Goal: Navigation & Orientation: Find specific page/section

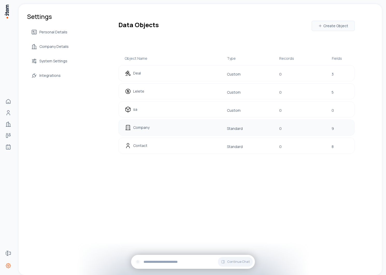
click at [151, 124] on div "Company" at bounding box center [158, 127] width 66 height 7
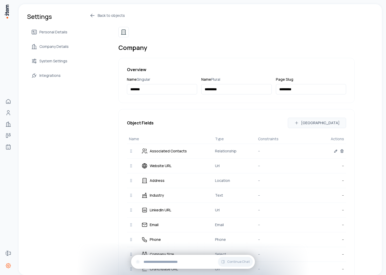
scroll to position [82, 0]
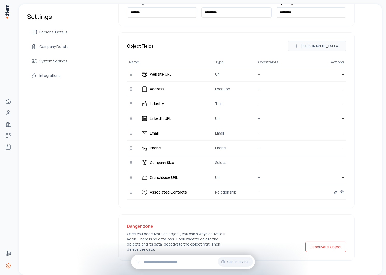
scroll to position [82, 0]
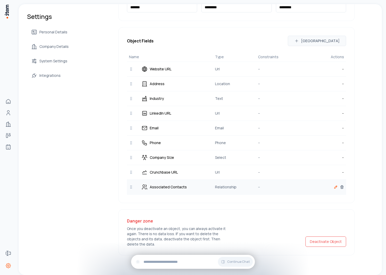
click at [334, 186] on icon at bounding box center [336, 187] width 4 height 4
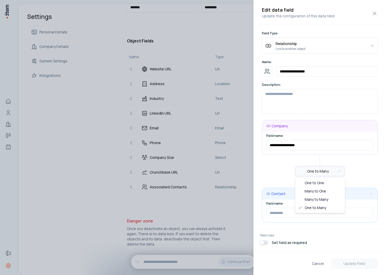
click at [330, 171] on body "Home People Companies Deals Agents Forms Settings Settings Personal Details Com…" at bounding box center [193, 137] width 386 height 275
click at [268, 168] on body "Home People Companies Deals Agents Forms Settings Settings Personal Details Com…" at bounding box center [193, 137] width 386 height 275
click at [235, 110] on div at bounding box center [193, 137] width 386 height 275
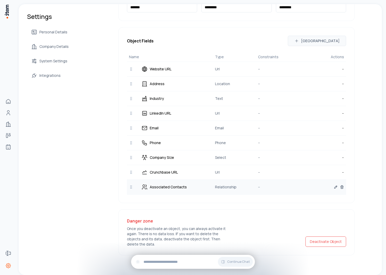
click at [156, 189] on p "Associated Contacts" at bounding box center [168, 187] width 37 height 6
drag, startPoint x: 156, startPoint y: 189, endPoint x: 169, endPoint y: 189, distance: 13.2
click at [169, 189] on p "Associated Contacts" at bounding box center [168, 187] width 37 height 6
copy p "Associated Contacts"
click at [98, 195] on div "Back to objects Company Overview Name Singular ******* Name Plural ********* Pa…" at bounding box center [221, 92] width 265 height 325
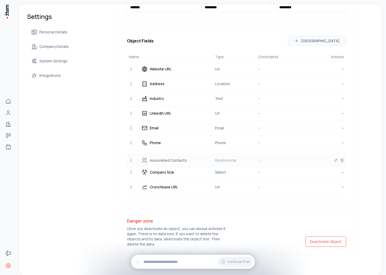
drag, startPoint x: 128, startPoint y: 188, endPoint x: 128, endPoint y: 156, distance: 31.9
click at [129, 159] on icon at bounding box center [131, 161] width 4 height 4
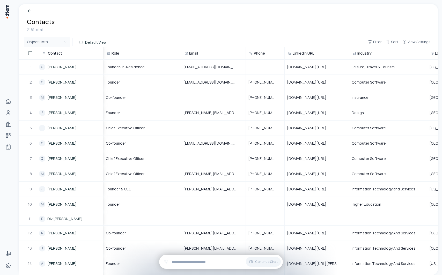
click at [53, 45] on html "Home People Companies Deals Agents Forms Settings Contacts 2181 total Object Li…" at bounding box center [221, 137] width 442 height 275
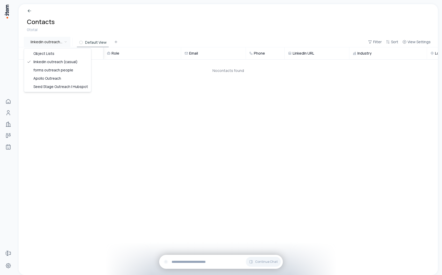
click at [55, 38] on html "Home People Companies Deals Agents Forms Settings Contacts 0 total linkedin out…" at bounding box center [221, 137] width 442 height 275
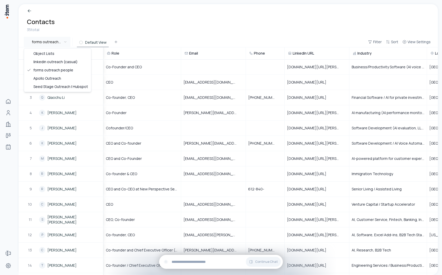
click at [53, 40] on html "Home People Companies Deals Agents Forms Settings Contacts 35 total forms outre…" at bounding box center [221, 137] width 442 height 275
click at [48, 43] on html "Home People Companies Deals Agents Forms Settings Contacts 35 total Apollo Outr…" at bounding box center [221, 137] width 442 height 275
click at [54, 42] on html "Home People Companies Deals Agents Forms Settings Contacts 35 total forms outre…" at bounding box center [221, 137] width 442 height 275
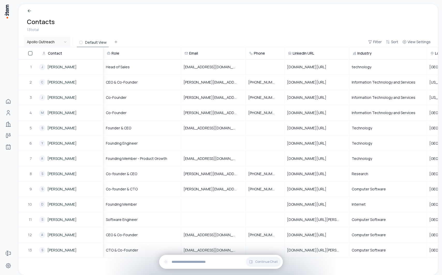
click at [56, 40] on html "Home People Companies Deals Agents Forms Settings Contacts 13 total Apollo Outr…" at bounding box center [221, 137] width 442 height 275
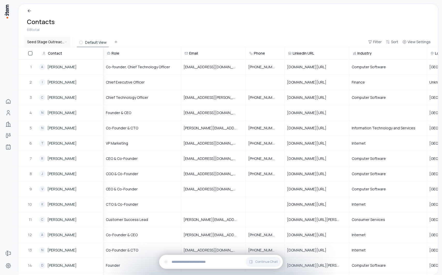
click at [43, 43] on html "Home People Companies Deals Agents Forms Settings Contacts 68 total Seed Stage …" at bounding box center [221, 137] width 442 height 275
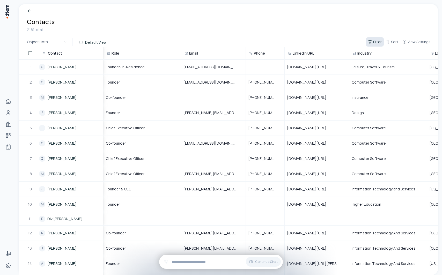
click at [377, 41] on span "Filter" at bounding box center [378, 41] width 9 height 5
click at [324, 38] on html "Home People Companies Deals Agents Forms Settings Contacts 2181 total Object Li…" at bounding box center [221, 137] width 442 height 275
click at [386, 44] on span "View Settings" at bounding box center [419, 41] width 23 height 5
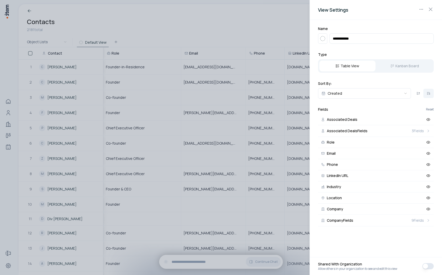
click at [275, 36] on div at bounding box center [221, 137] width 442 height 275
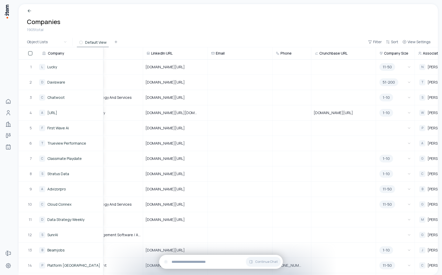
scroll to position [0, 184]
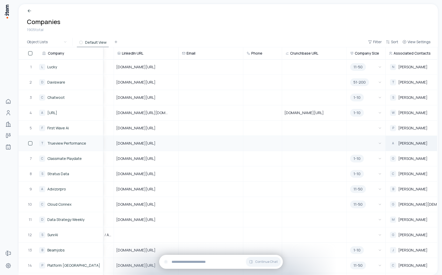
click at [386, 143] on span "[PERSON_NAME]" at bounding box center [413, 143] width 29 height 5
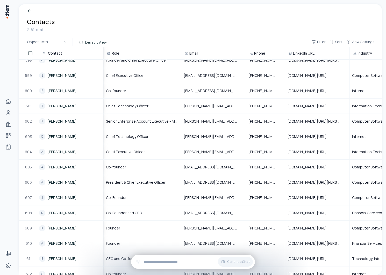
scroll to position [8857, 0]
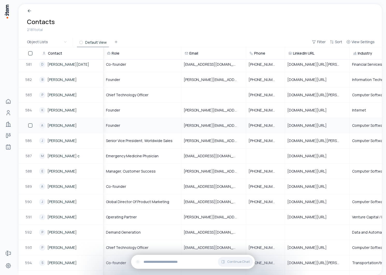
click at [30, 126] on button "button" at bounding box center [30, 126] width 4 height 4
click at [30, 110] on button "button" at bounding box center [30, 110] width 4 height 4
click at [30, 124] on button "button" at bounding box center [30, 126] width 4 height 4
click at [32, 126] on button "button" at bounding box center [30, 126] width 4 height 4
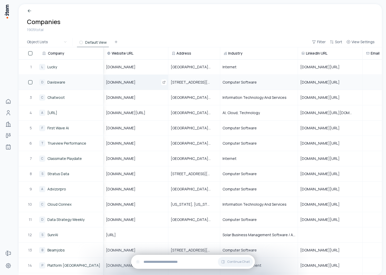
click at [125, 84] on span "[DOMAIN_NAME]" at bounding box center [124, 82] width 36 height 5
click at [152, 33] on div "Companies 1905 total" at bounding box center [200, 20] width 363 height 33
click at [359, 42] on span "View Settings" at bounding box center [363, 41] width 23 height 5
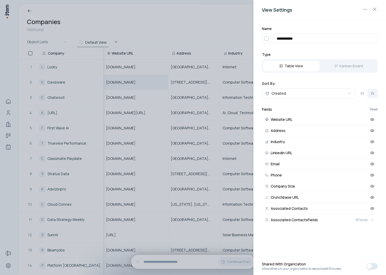
click at [308, 42] on input "**********" at bounding box center [325, 38] width 104 height 10
type input "*********"
click at [303, 54] on h2 "Type" at bounding box center [320, 54] width 116 height 5
click at [266, 41] on icon "button" at bounding box center [266, 38] width 6 height 6
type input "****"
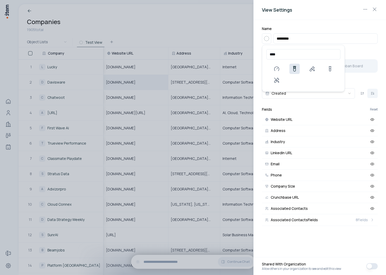
click at [292, 70] on icon at bounding box center [294, 69] width 6 height 6
click at [170, 27] on div at bounding box center [193, 137] width 386 height 275
